Goal: Task Accomplishment & Management: Manage account settings

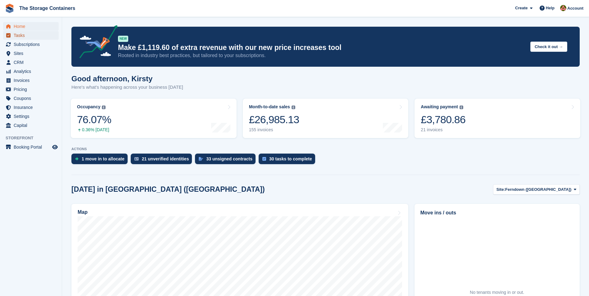
click at [42, 34] on span "Tasks" at bounding box center [32, 35] width 37 height 9
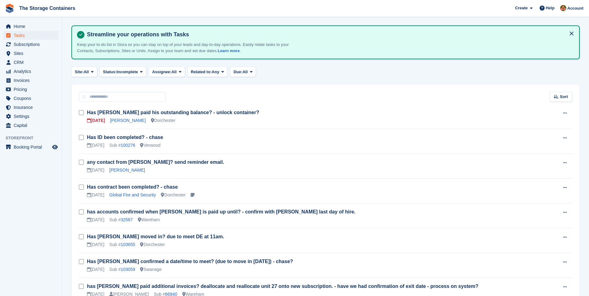
scroll to position [62, 0]
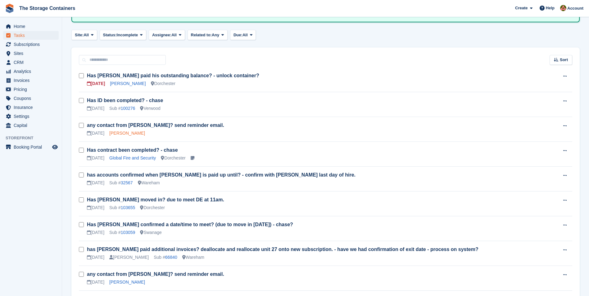
click at [120, 134] on link "Paul Ellis" at bounding box center [127, 133] width 36 height 5
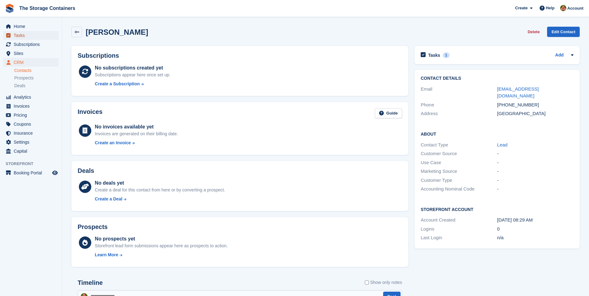
click at [28, 35] on span "Tasks" at bounding box center [32, 35] width 37 height 9
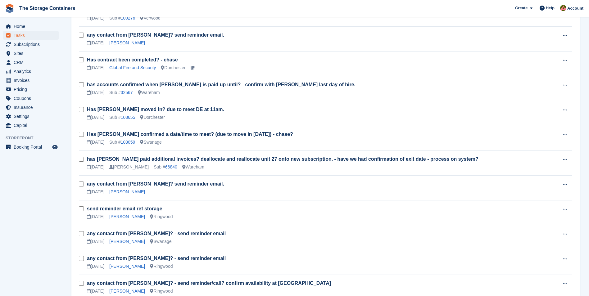
scroll to position [155, 0]
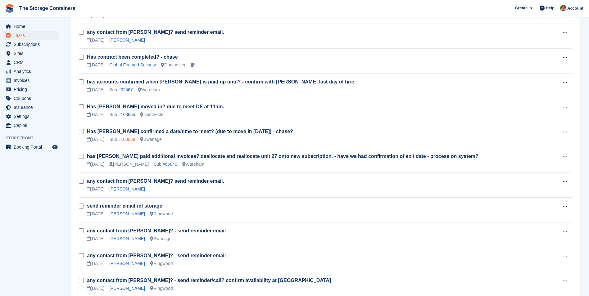
click at [130, 140] on link "103059" at bounding box center [128, 139] width 15 height 5
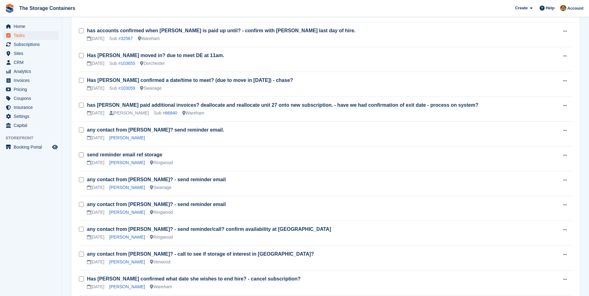
scroll to position [217, 0]
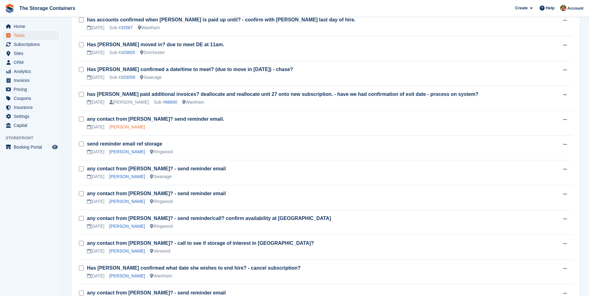
click at [129, 126] on link "Shane Morris" at bounding box center [127, 126] width 36 height 5
